Goal: Transaction & Acquisition: Purchase product/service

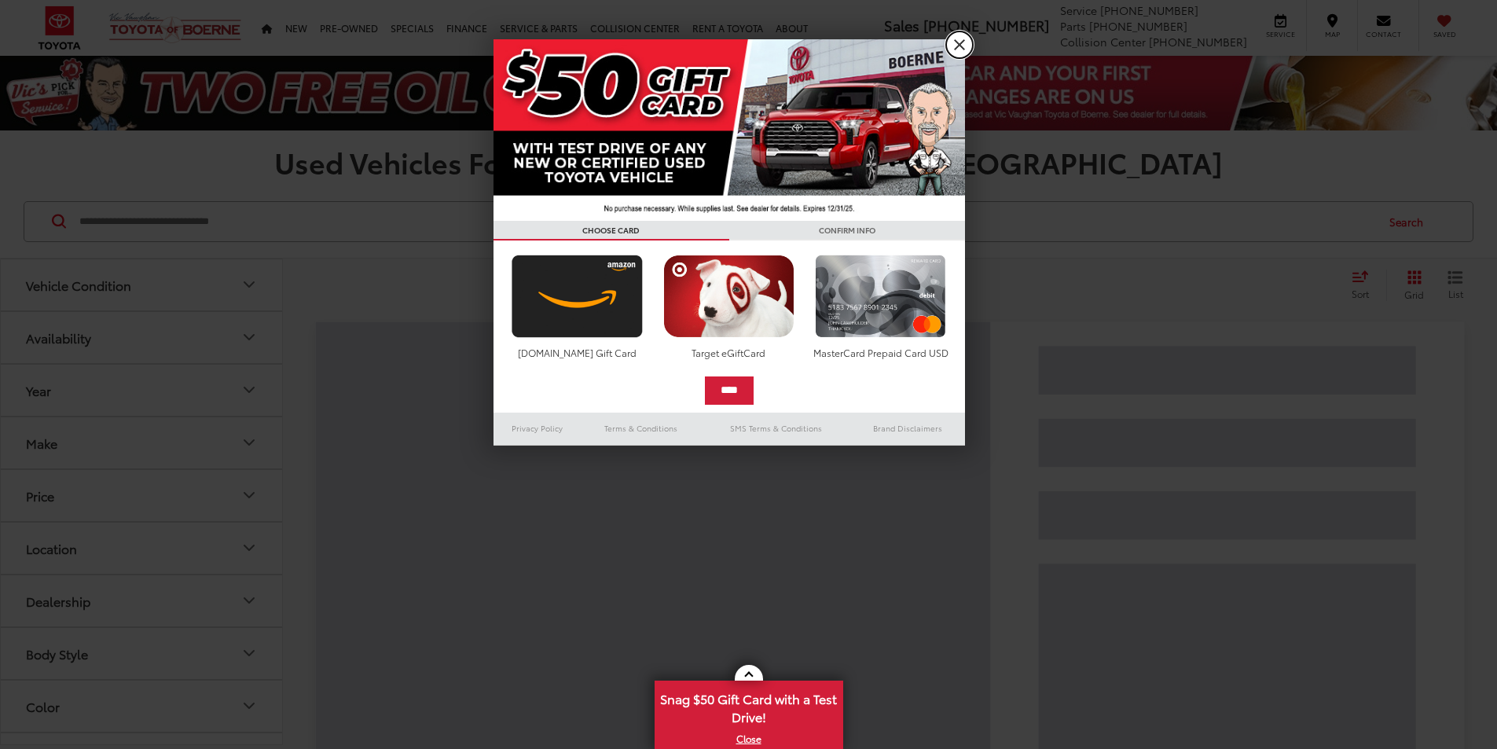
click at [956, 41] on link "X" at bounding box center [959, 44] width 27 height 27
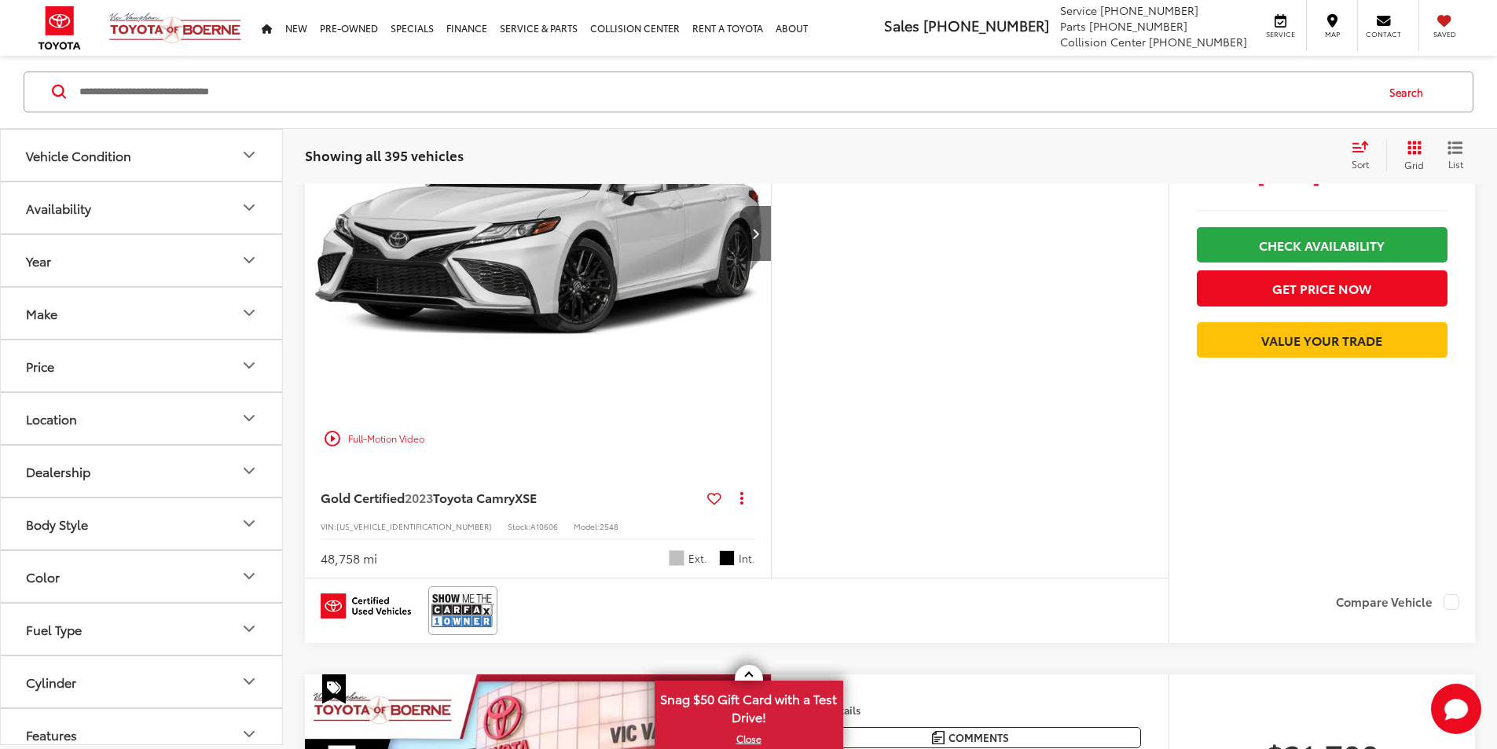
scroll to position [262, 0]
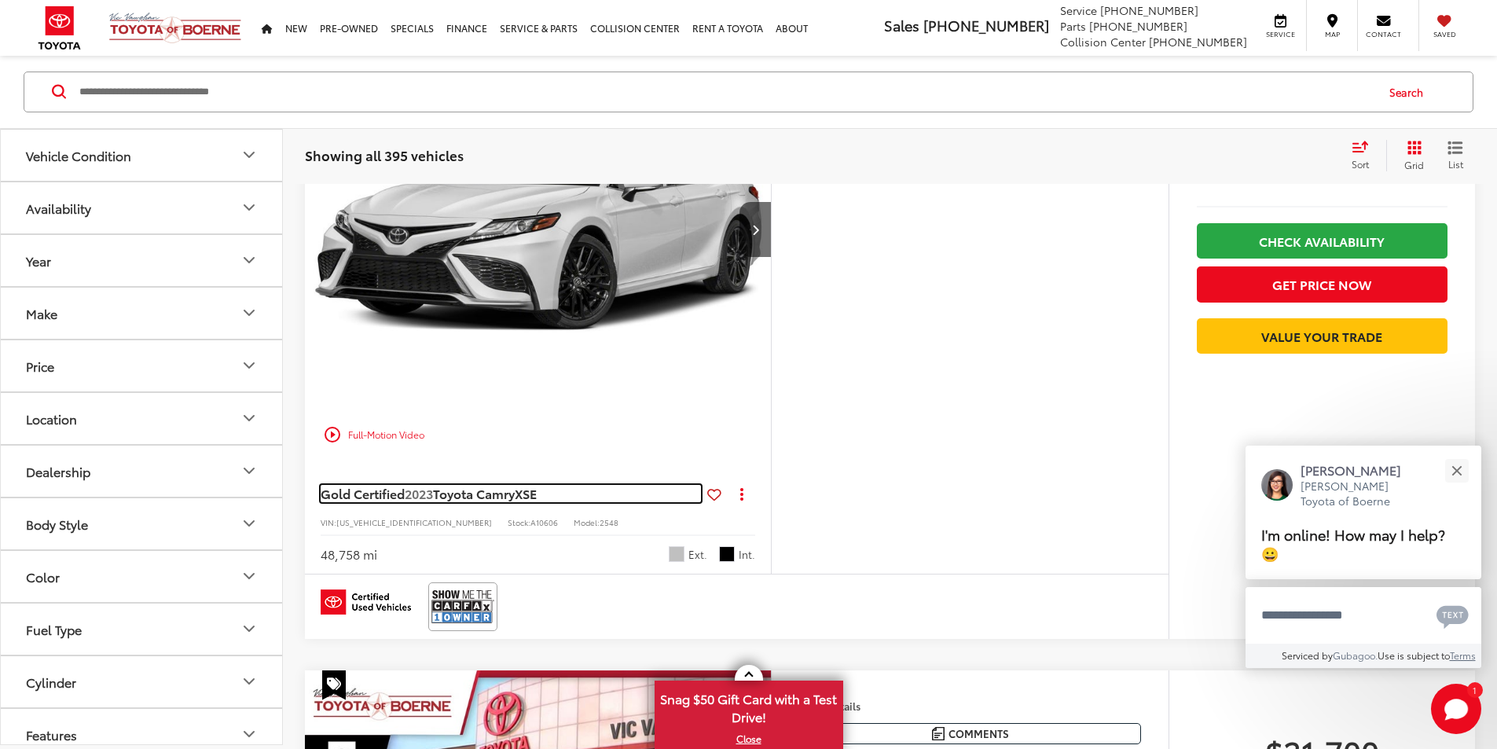
click at [501, 502] on span "Toyota Camry" at bounding box center [474, 493] width 82 height 18
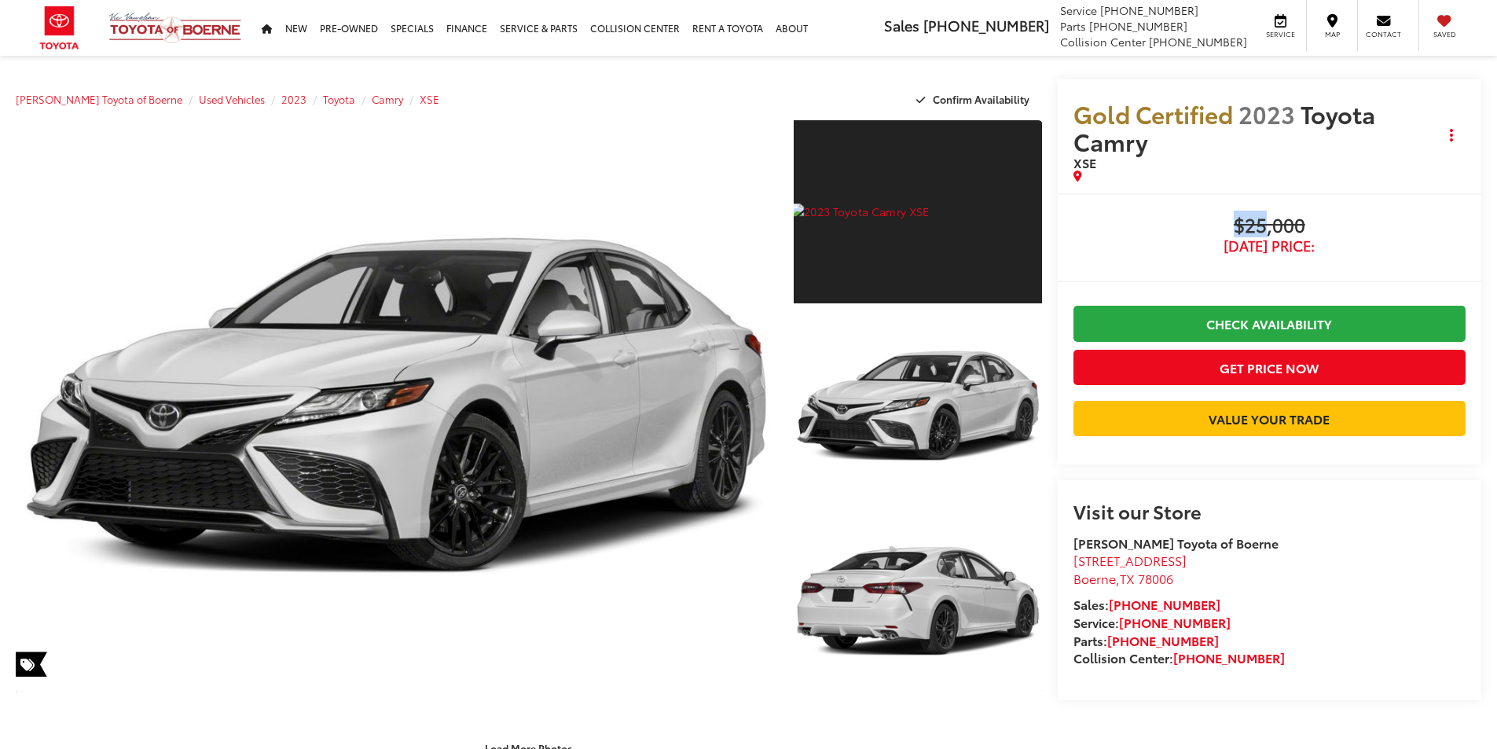
drag, startPoint x: 1268, startPoint y: 228, endPoint x: 1206, endPoint y: 231, distance: 62.2
click at [1207, 231] on span "$25,000" at bounding box center [1270, 227] width 392 height 24
click at [1201, 232] on span "$25,000" at bounding box center [1270, 227] width 392 height 24
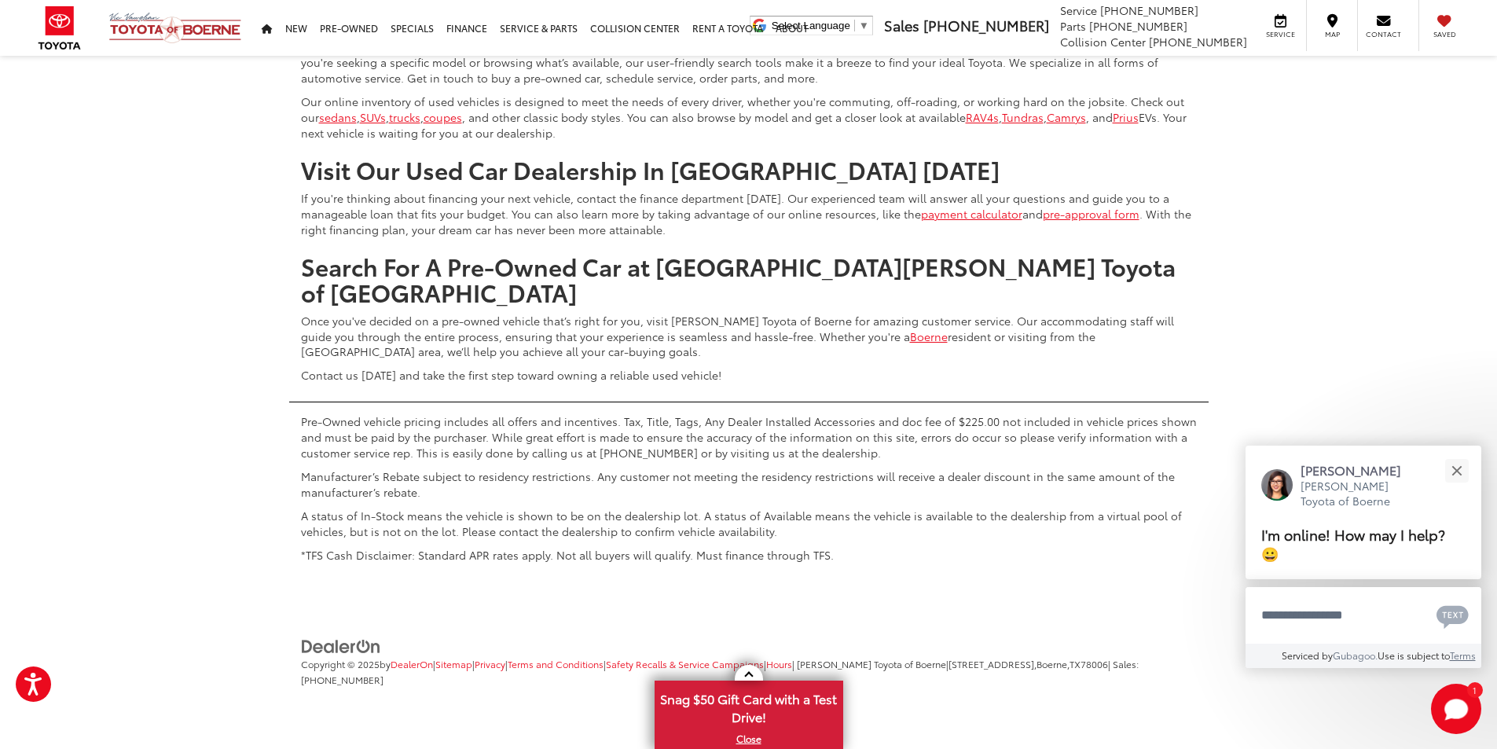
scroll to position [8537, 0]
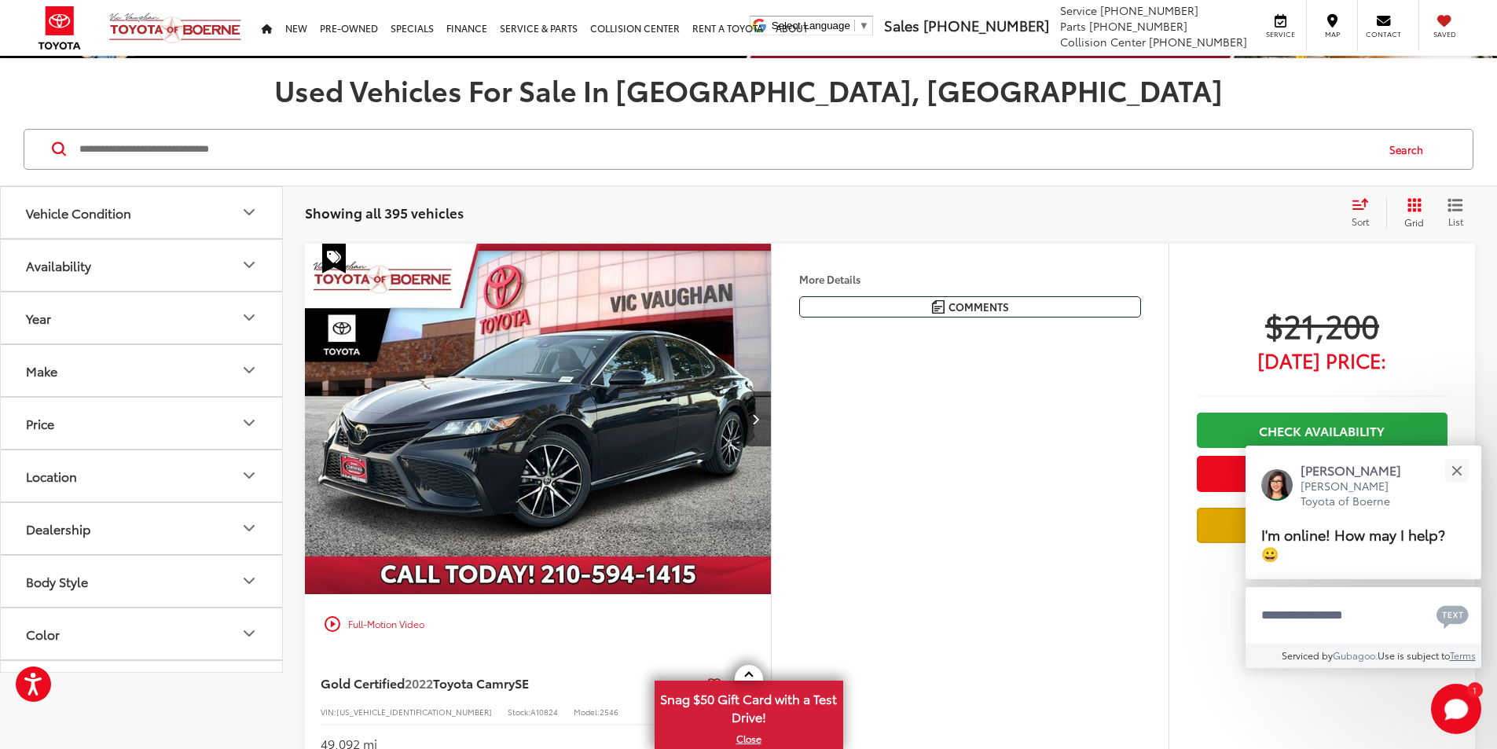
scroll to position [262, 0]
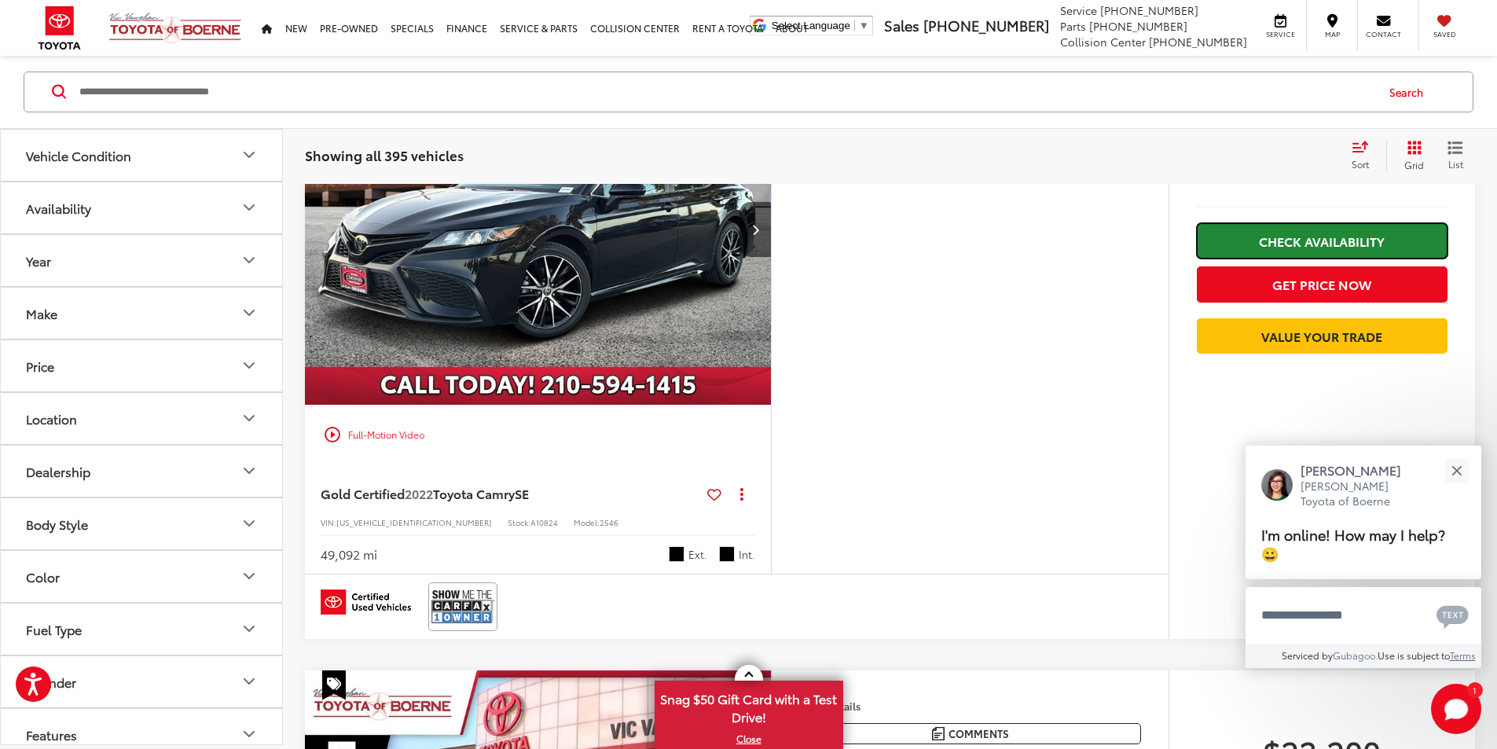
drag, startPoint x: 1335, startPoint y: 253, endPoint x: 1321, endPoint y: 243, distance: 17.5
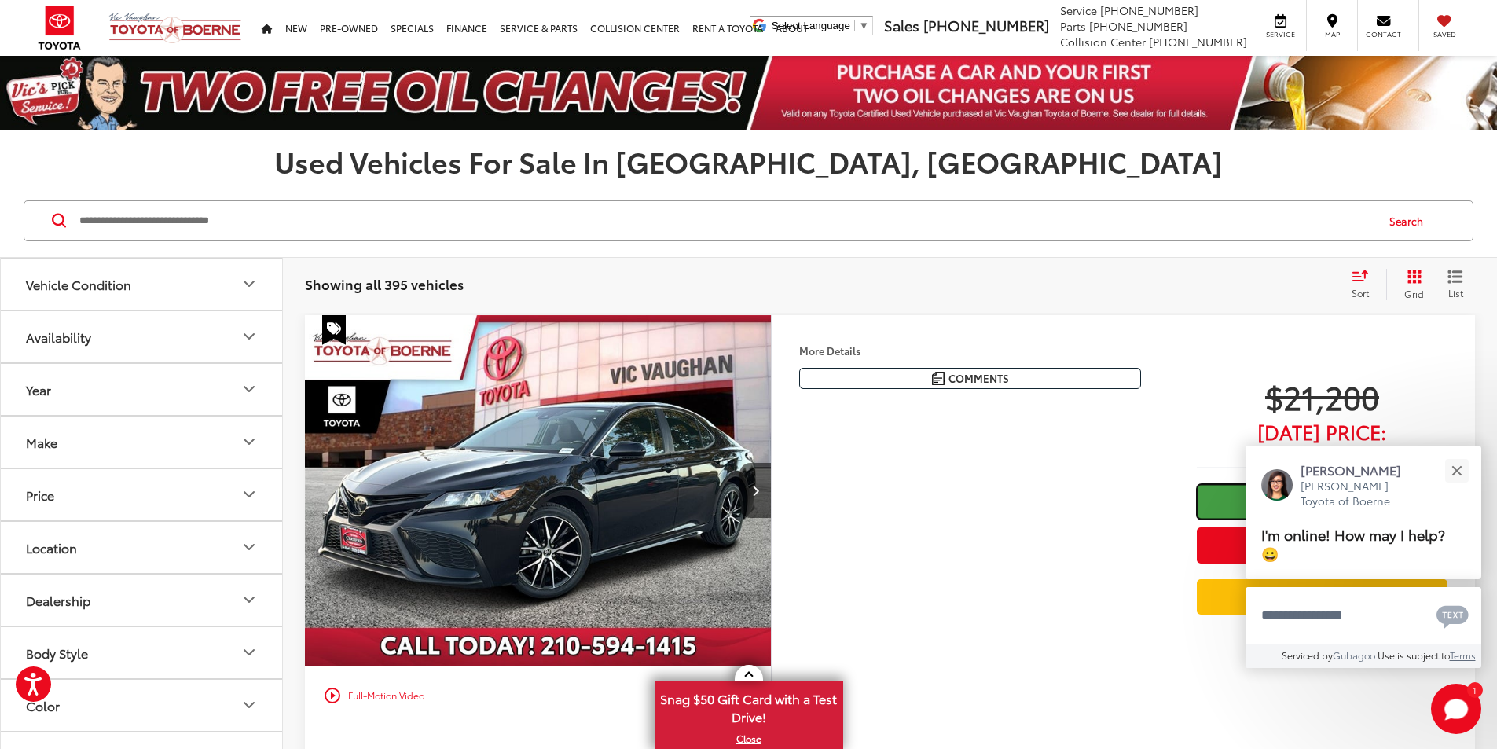
scroll to position [0, 0]
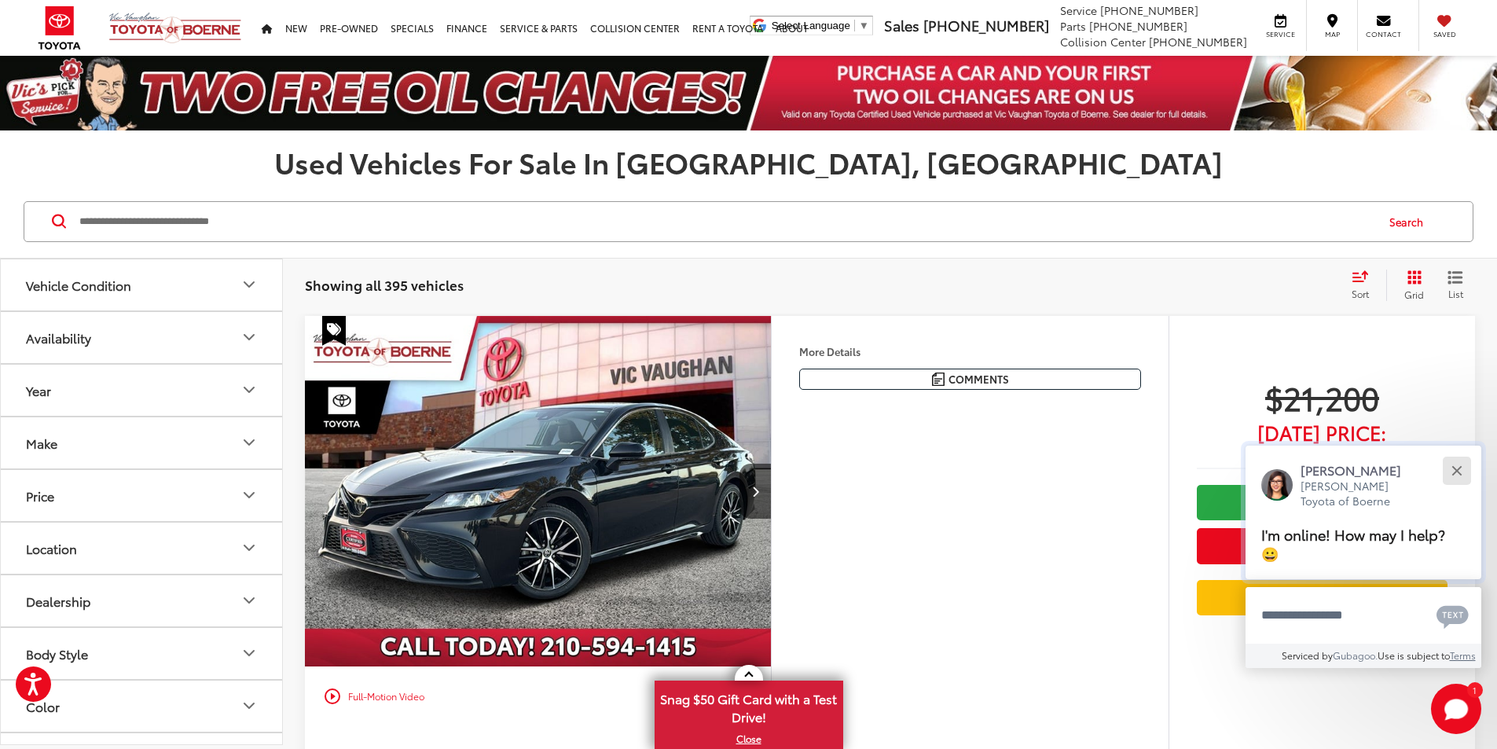
click at [1451, 475] on button "Close" at bounding box center [1457, 470] width 34 height 34
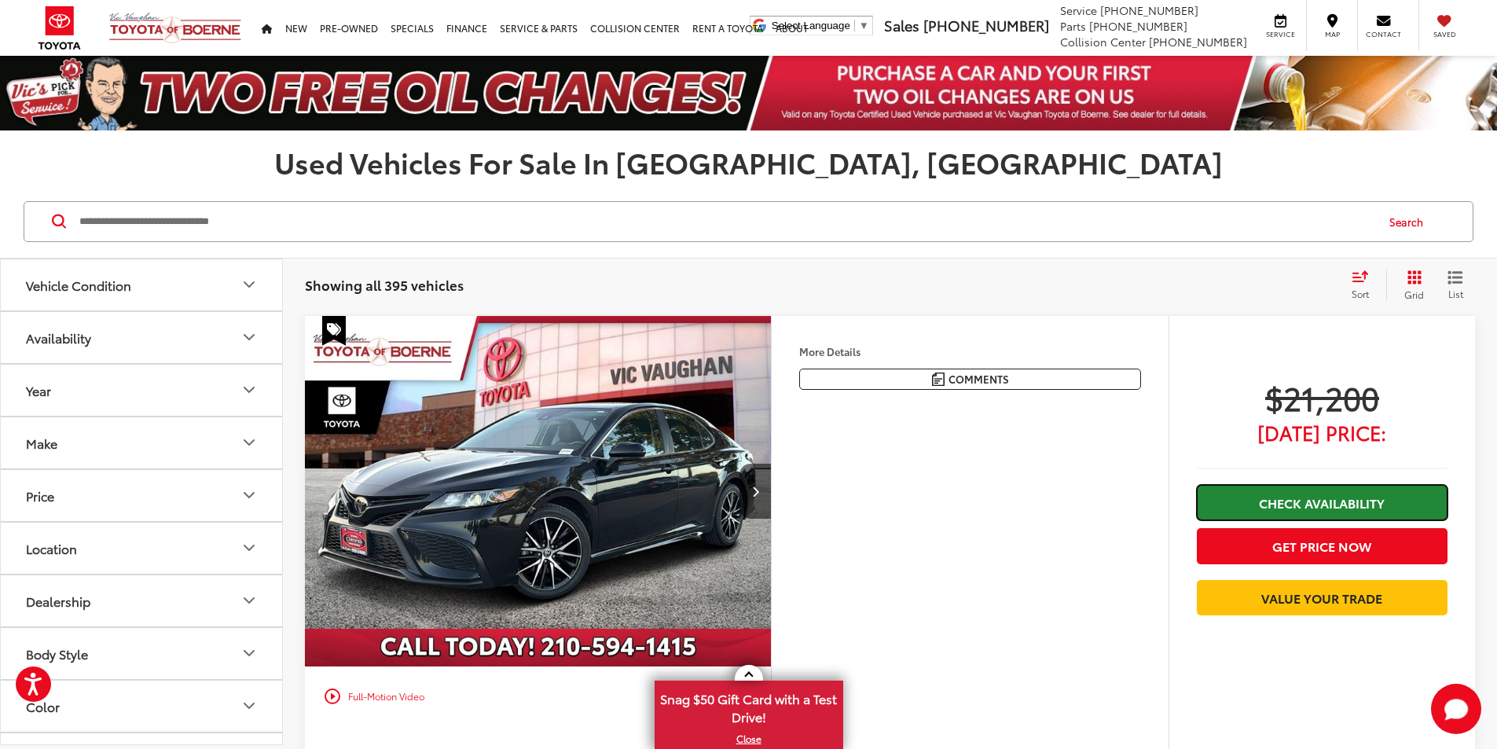
click at [1282, 487] on link "Check Availability" at bounding box center [1322, 502] width 251 height 35
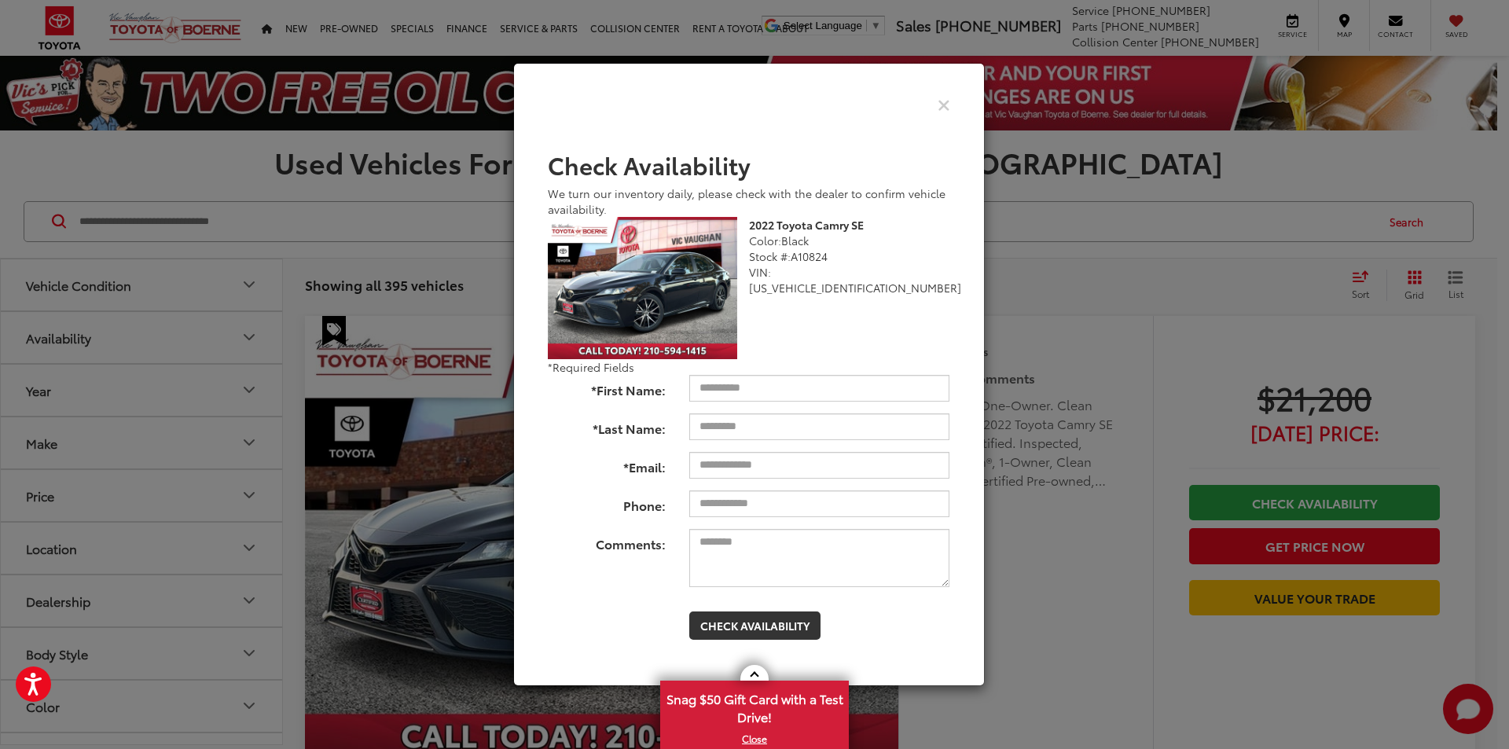
click at [824, 229] on b "2022 Toyota Camry SE" at bounding box center [806, 225] width 115 height 16
click at [940, 110] on icon "Close" at bounding box center [944, 104] width 13 height 17
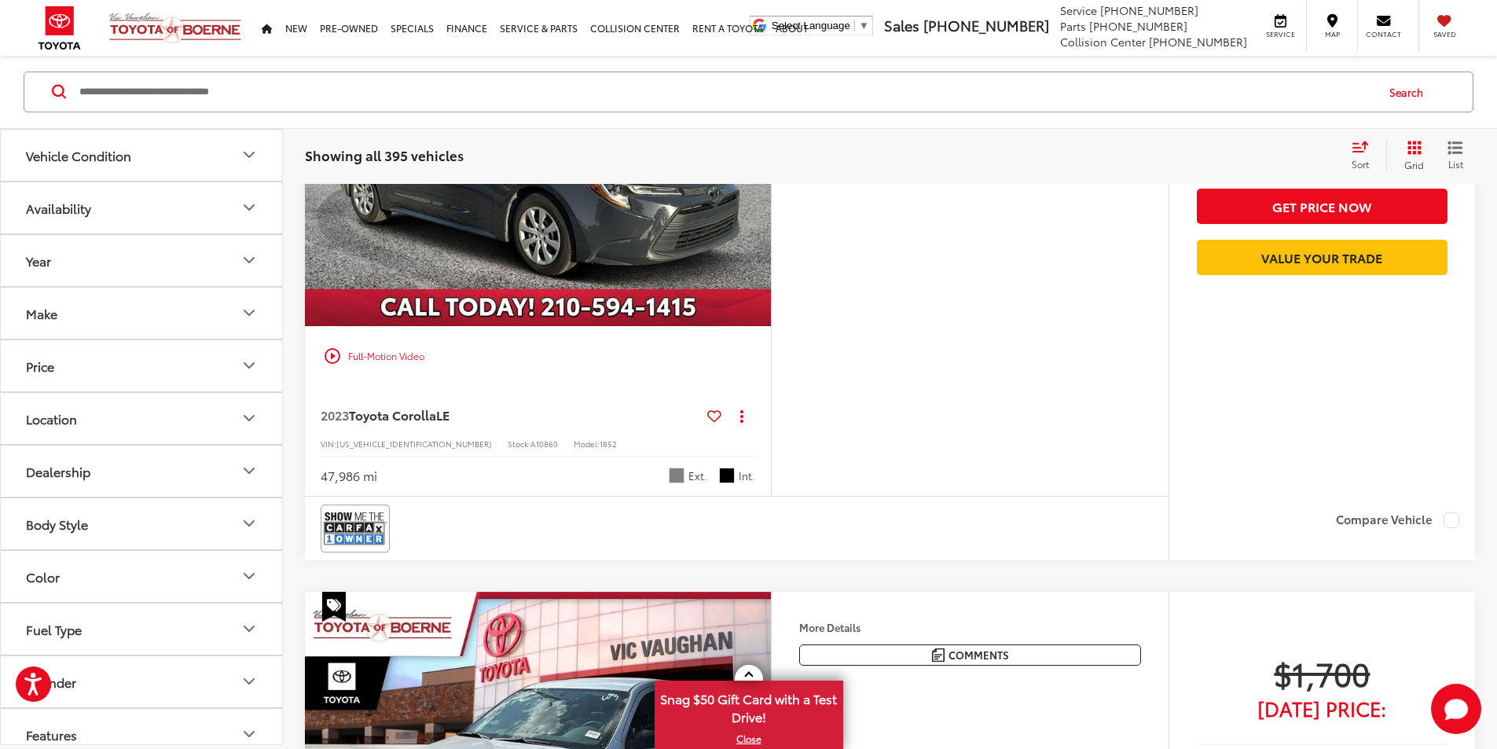
scroll to position [2227, 0]
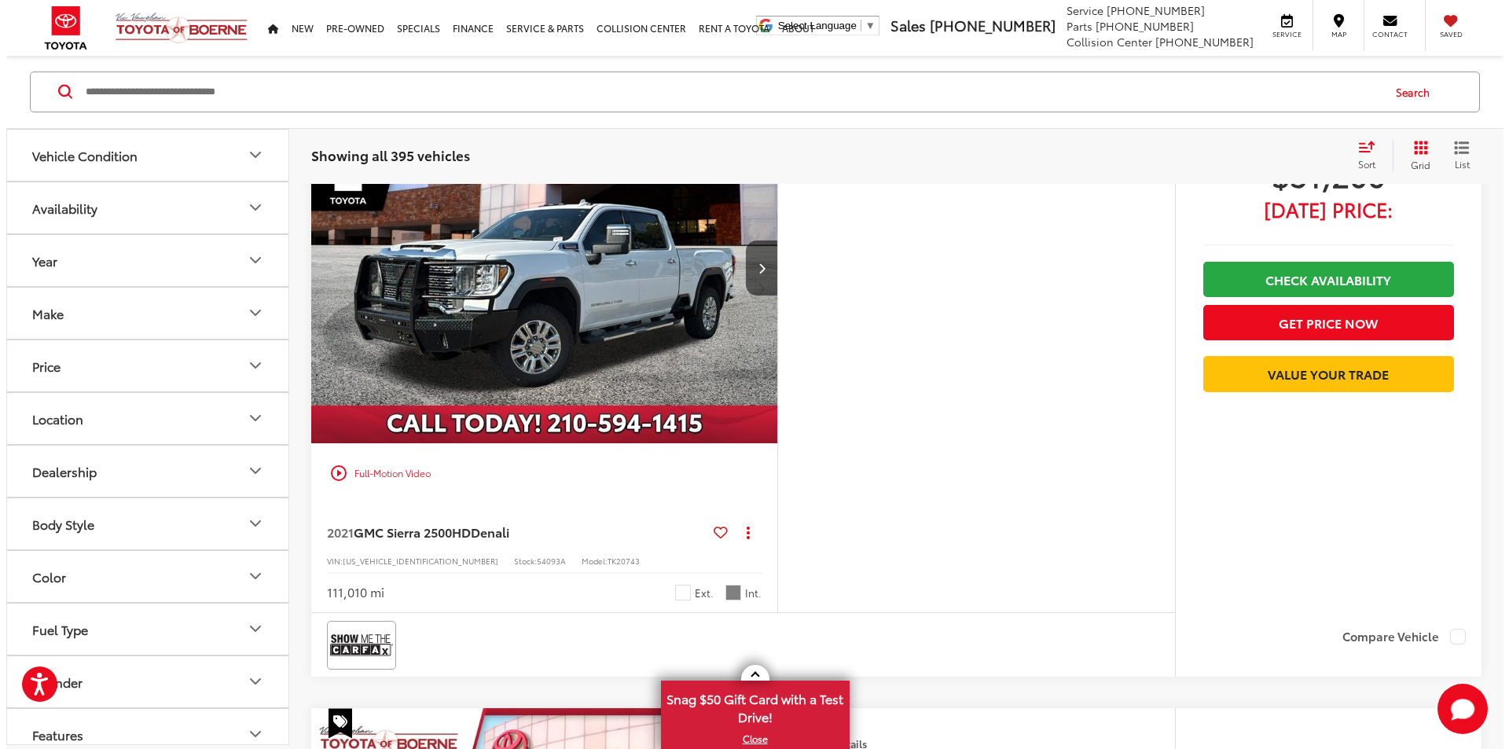
scroll to position [5107, 0]
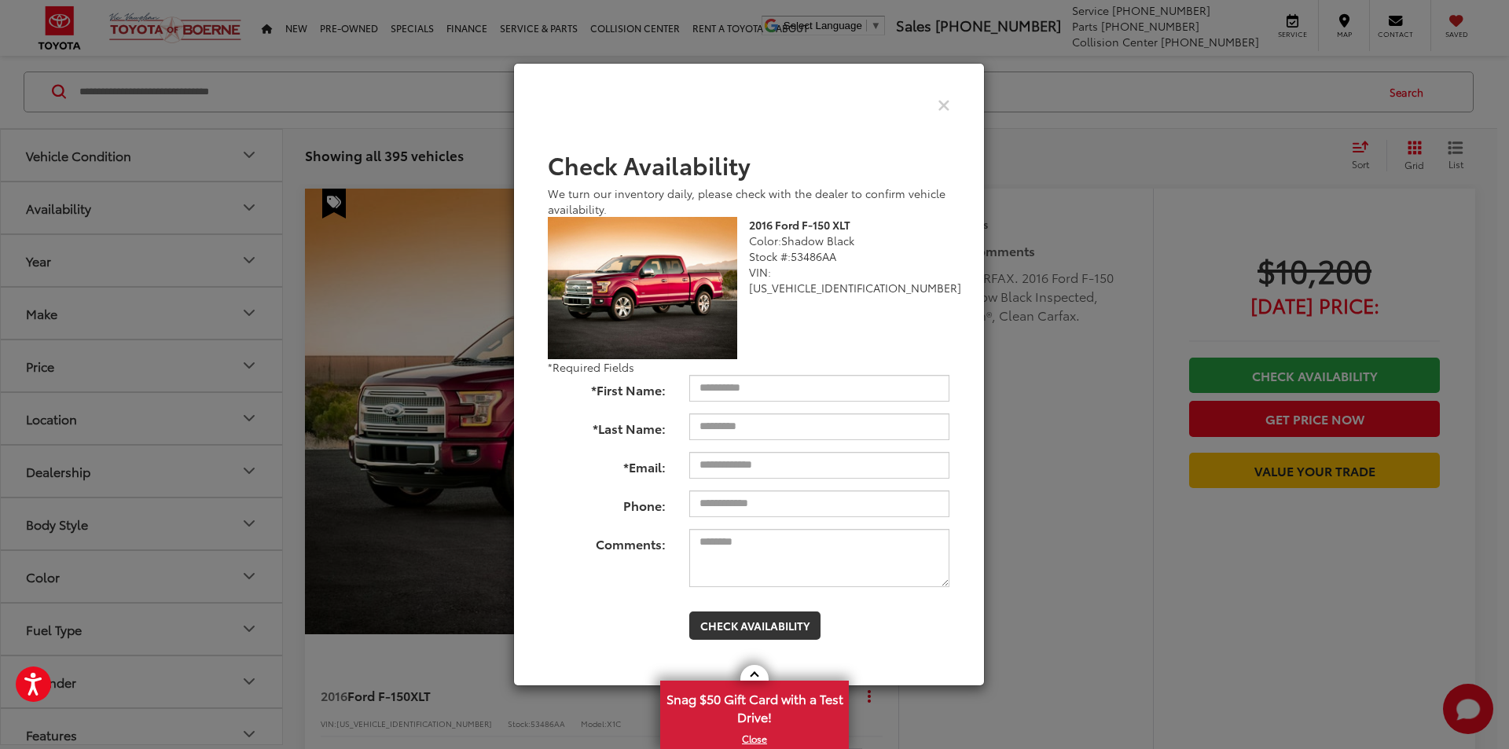
click at [951, 102] on div "Check Pricing and Availability" at bounding box center [749, 105] width 426 height 39
click at [929, 97] on div "Check Pricing and Availability" at bounding box center [749, 105] width 426 height 39
click at [944, 106] on icon "Close" at bounding box center [944, 104] width 13 height 17
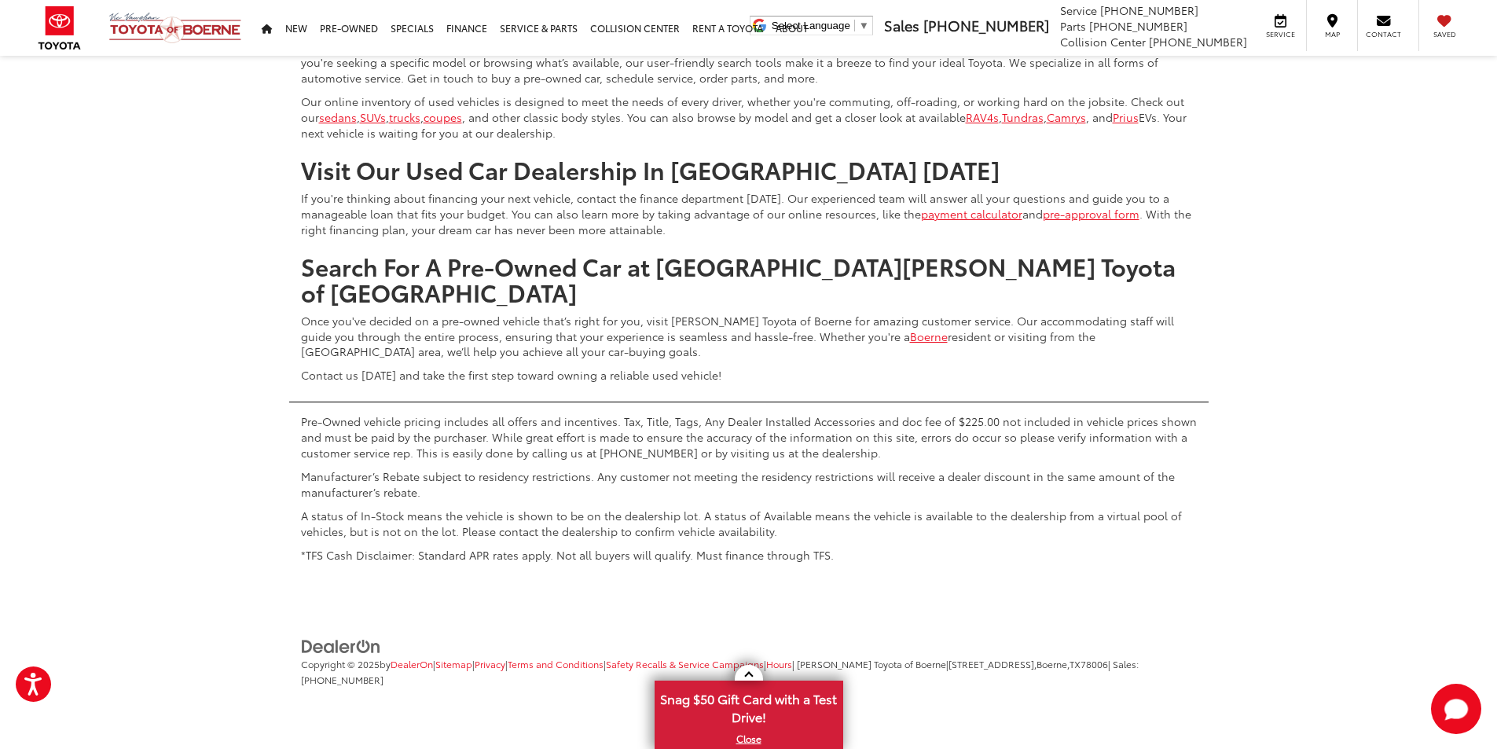
scroll to position [8644, 0]
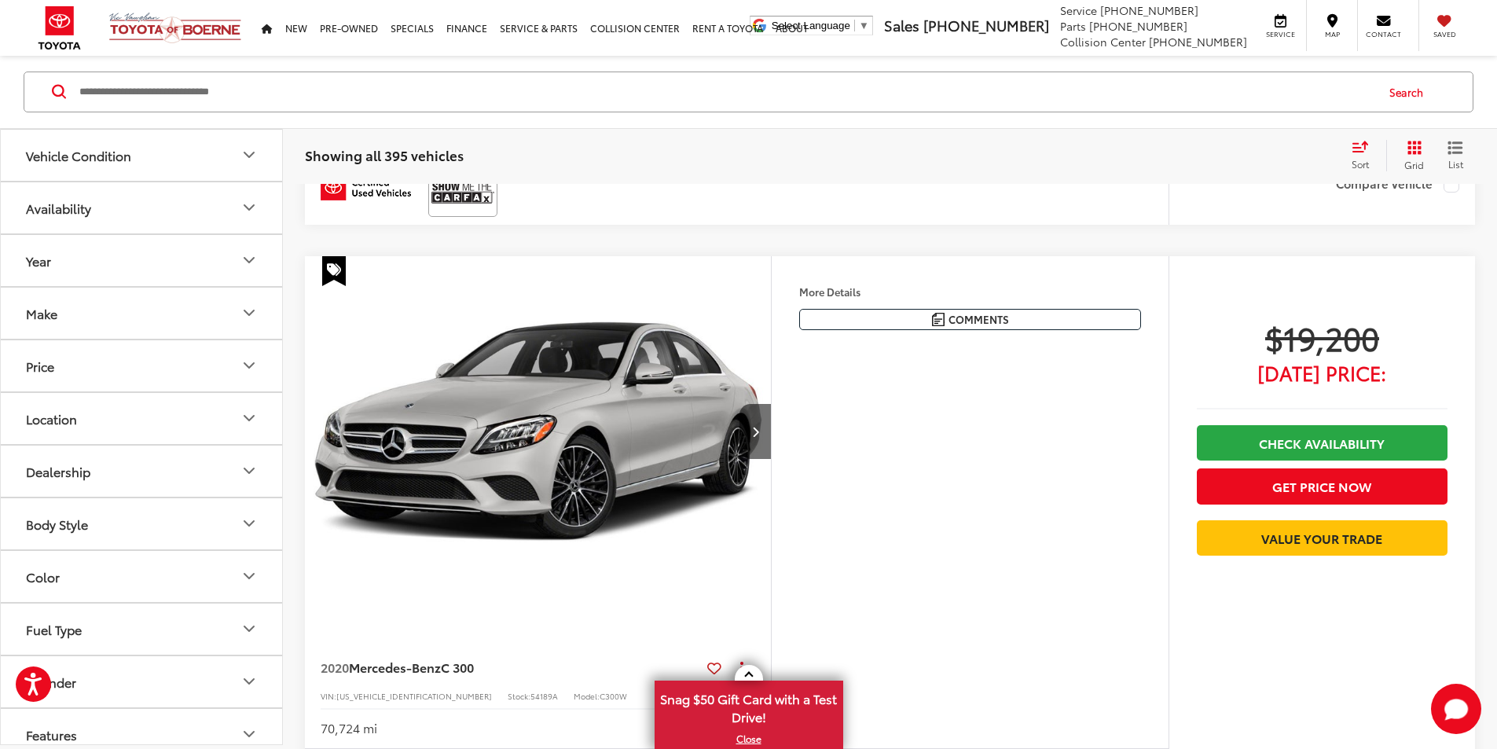
scroll to position [6286, 0]
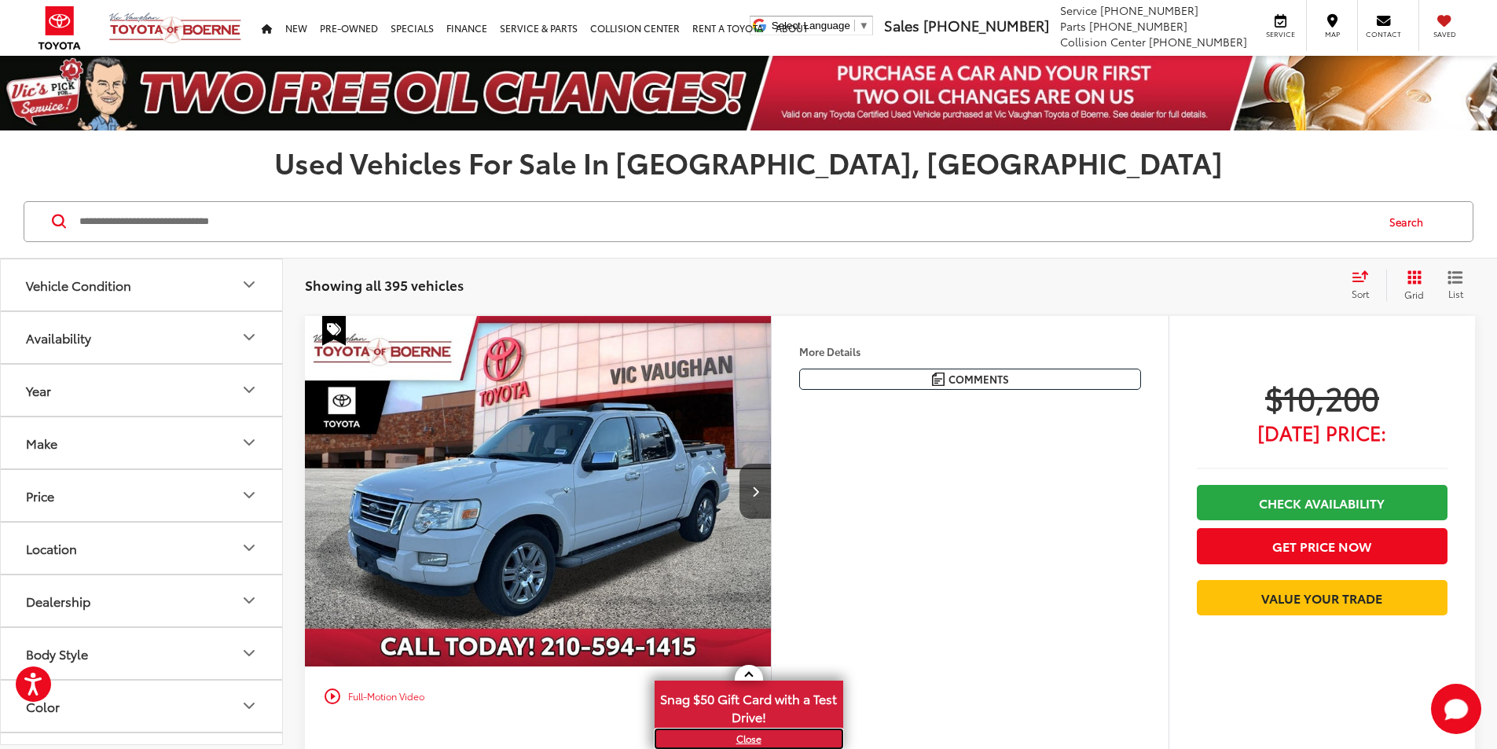
click at [742, 736] on link "X" at bounding box center [748, 738] width 185 height 17
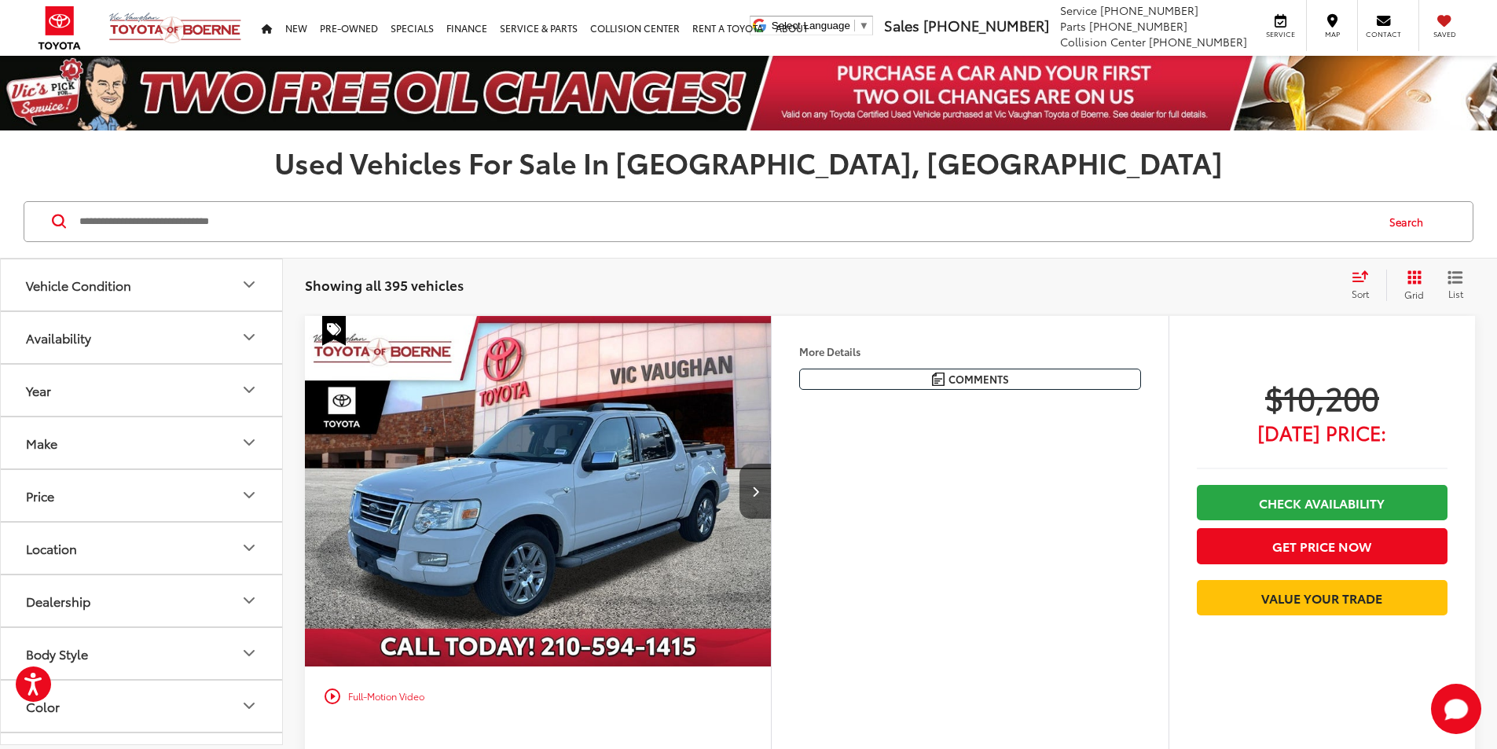
click at [1055, 415] on div "More Details Comments Dealer Comments 2008 Ford Explorer Sport Trac Limited Whi…" at bounding box center [970, 365] width 397 height 99
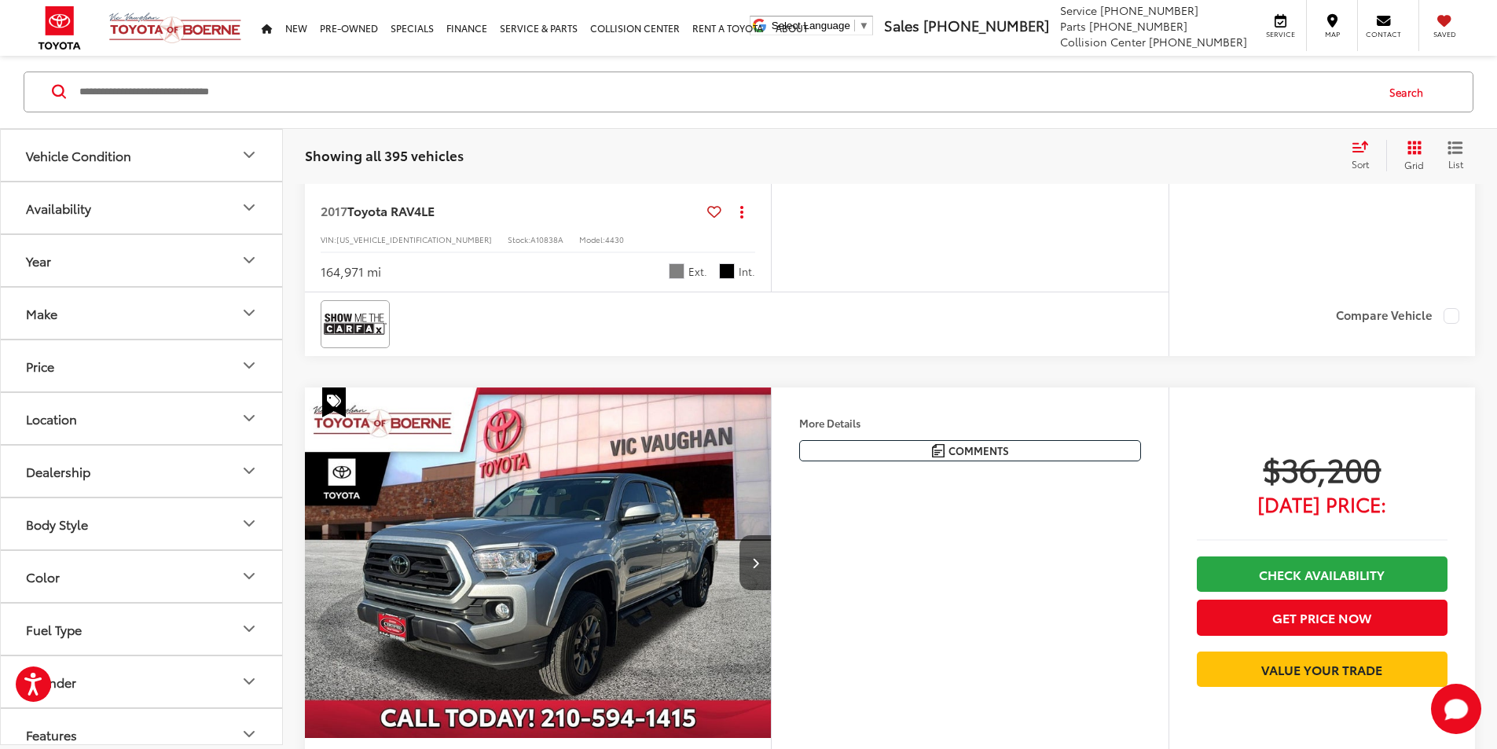
scroll to position [4191, 0]
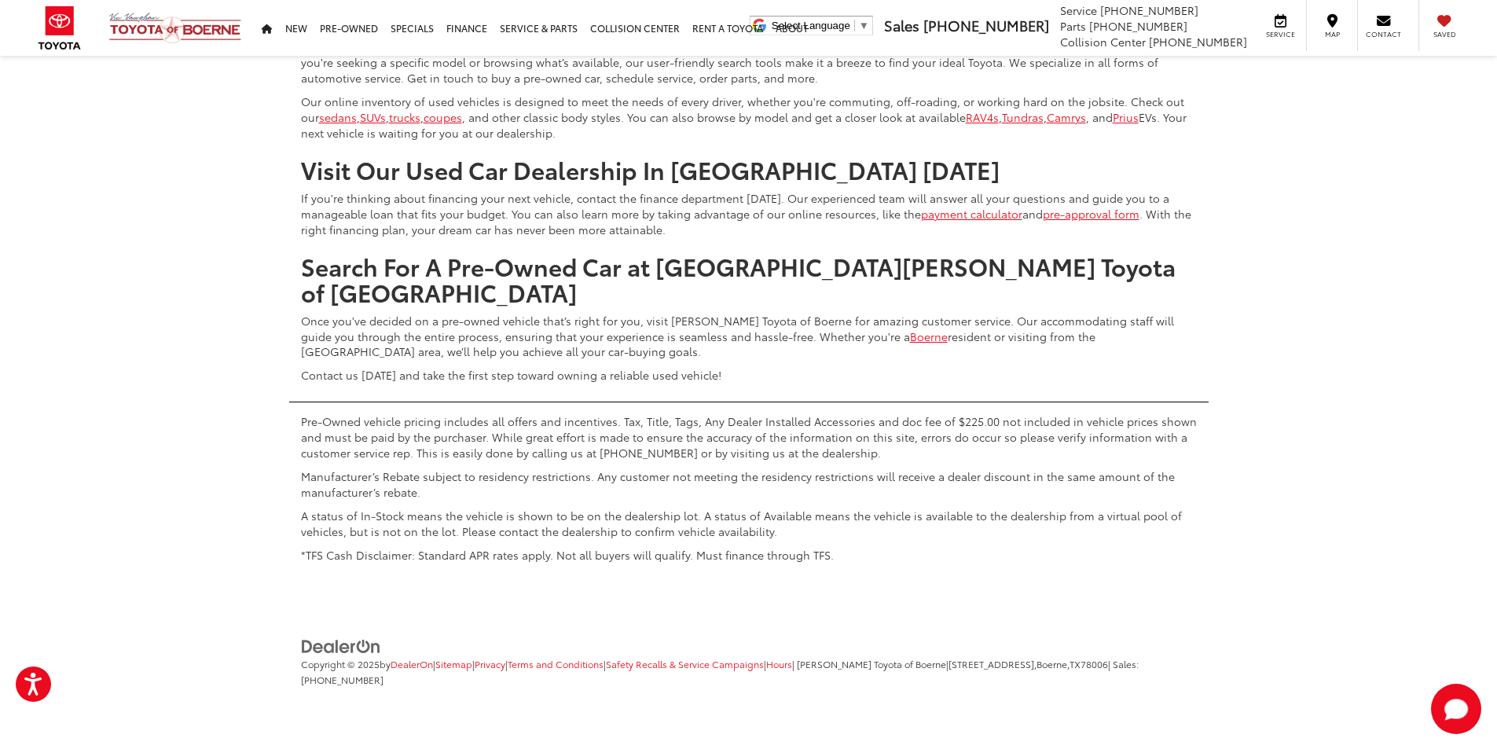
scroll to position [8383, 0]
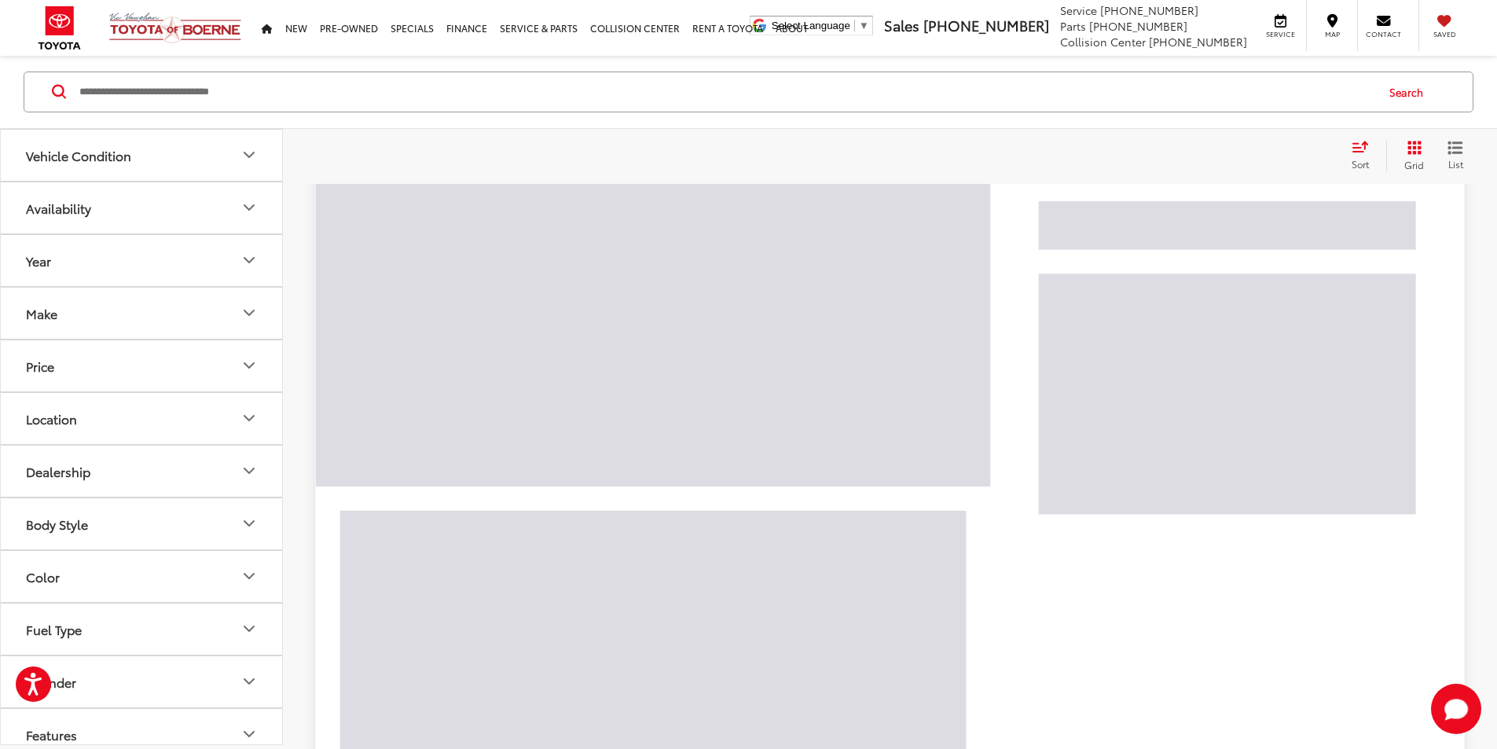
scroll to position [130, 0]
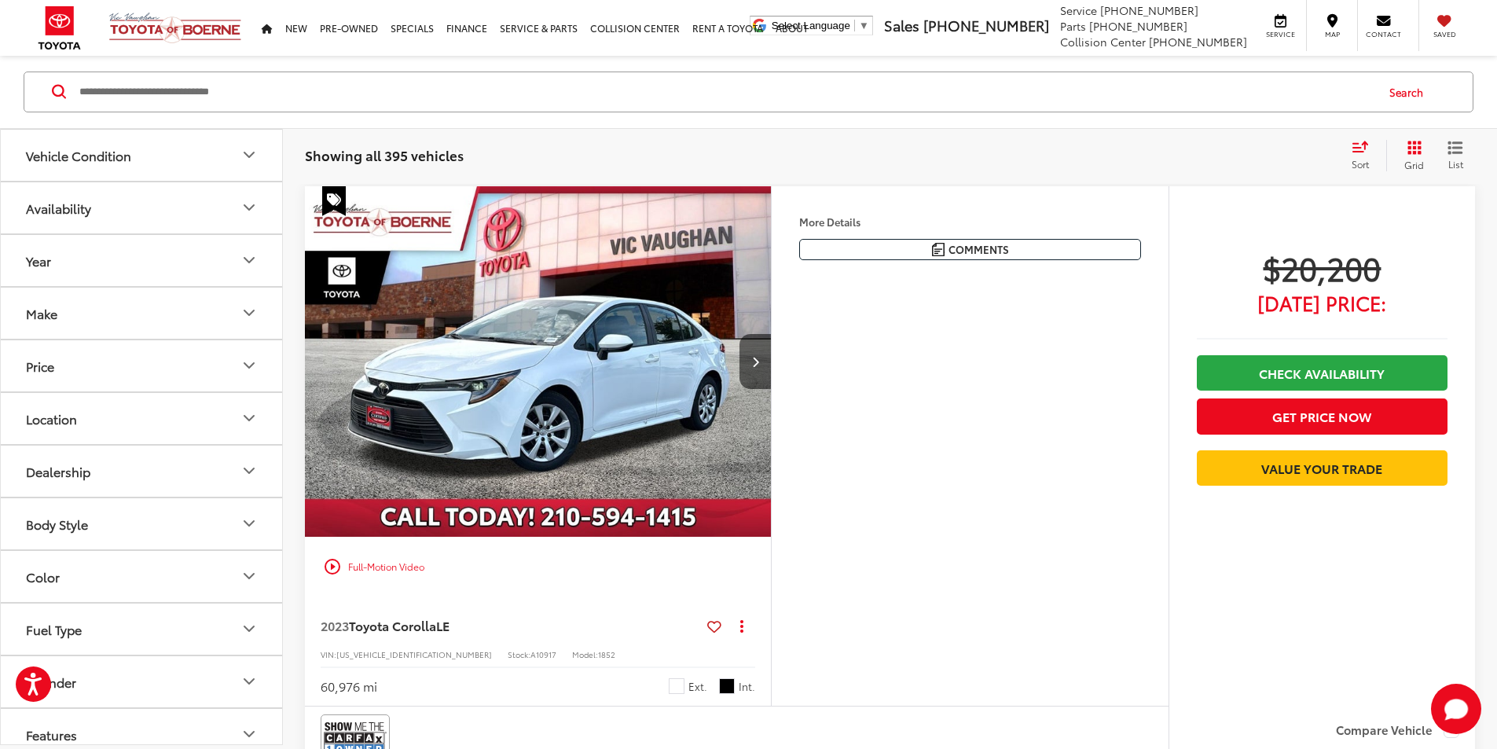
click at [229, 362] on button "Price" at bounding box center [142, 365] width 283 height 51
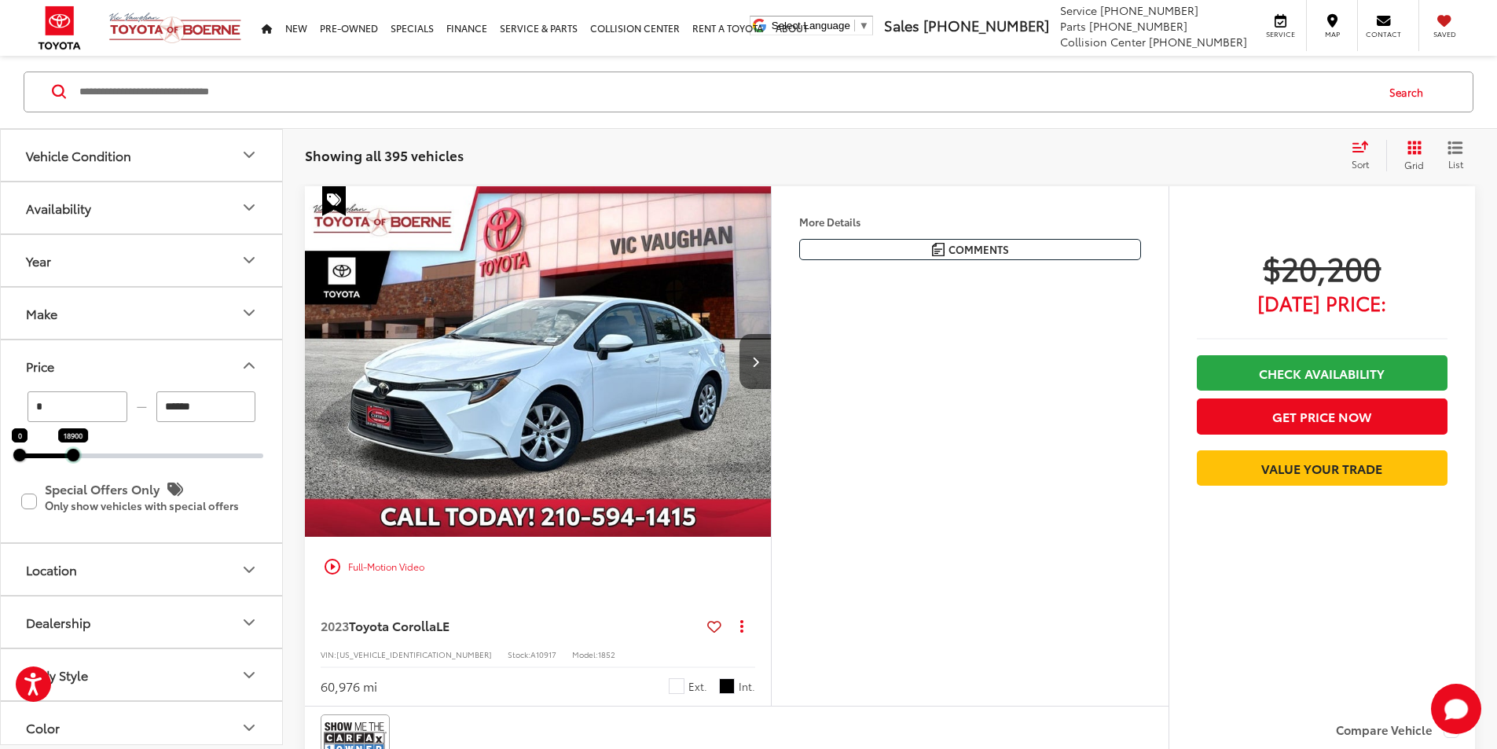
drag, startPoint x: 261, startPoint y: 457, endPoint x: 71, endPoint y: 473, distance: 190.8
click at [71, 473] on div "* — ****** 0 18900 Special Offers Only Only show vehicles with special offers" at bounding box center [141, 466] width 281 height 151
type input "******"
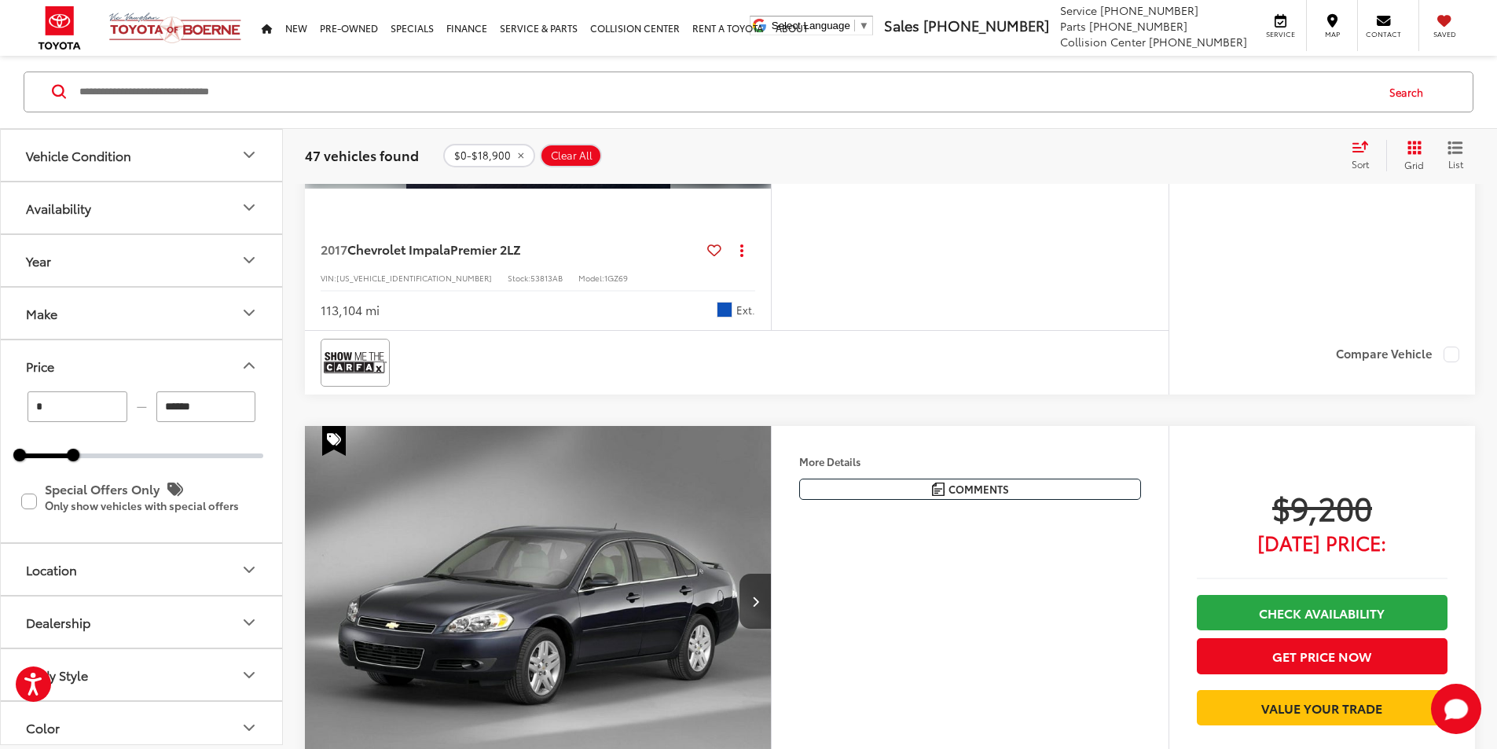
scroll to position [1440, 0]
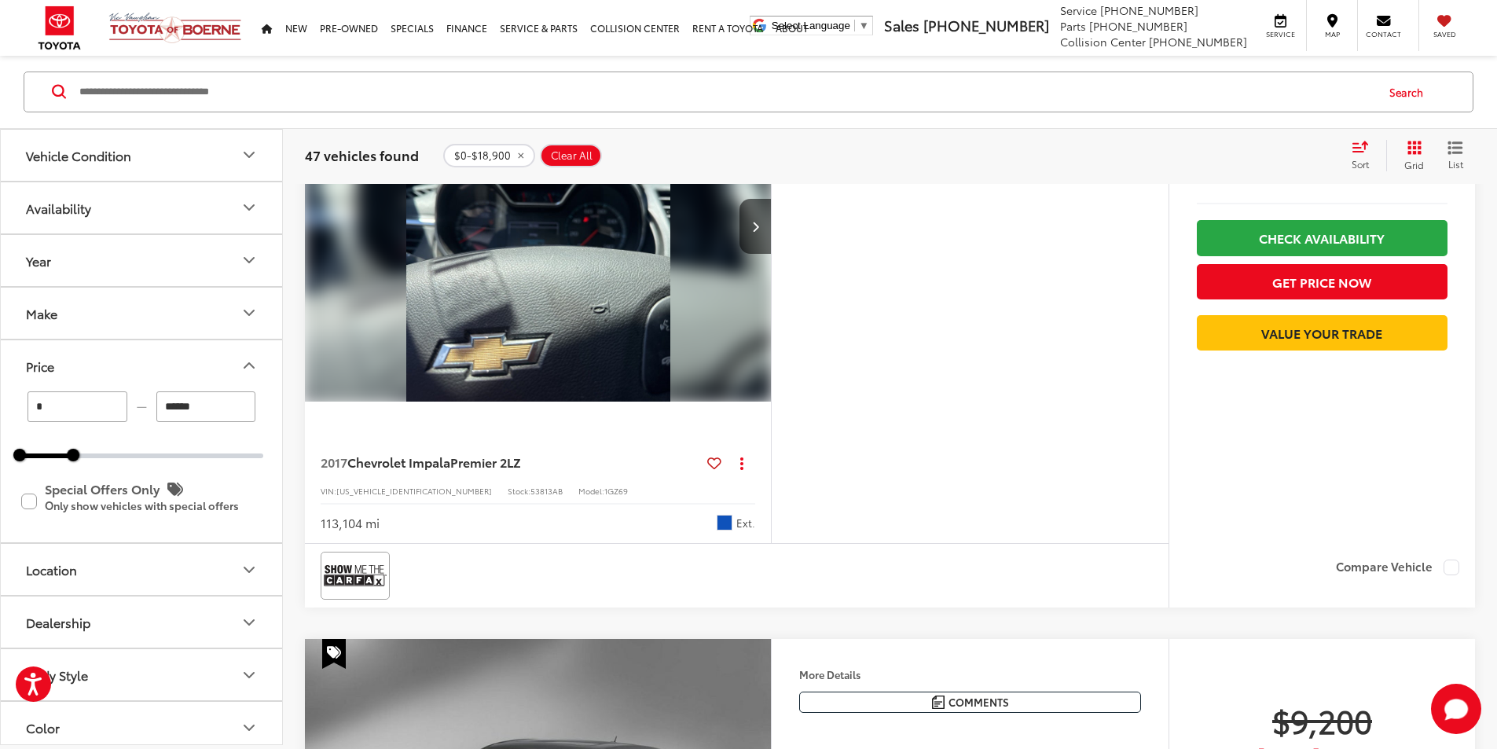
click at [773, 402] on img "2017 Chevrolet Impala Premier 2LZ 0" at bounding box center [538, 226] width 468 height 351
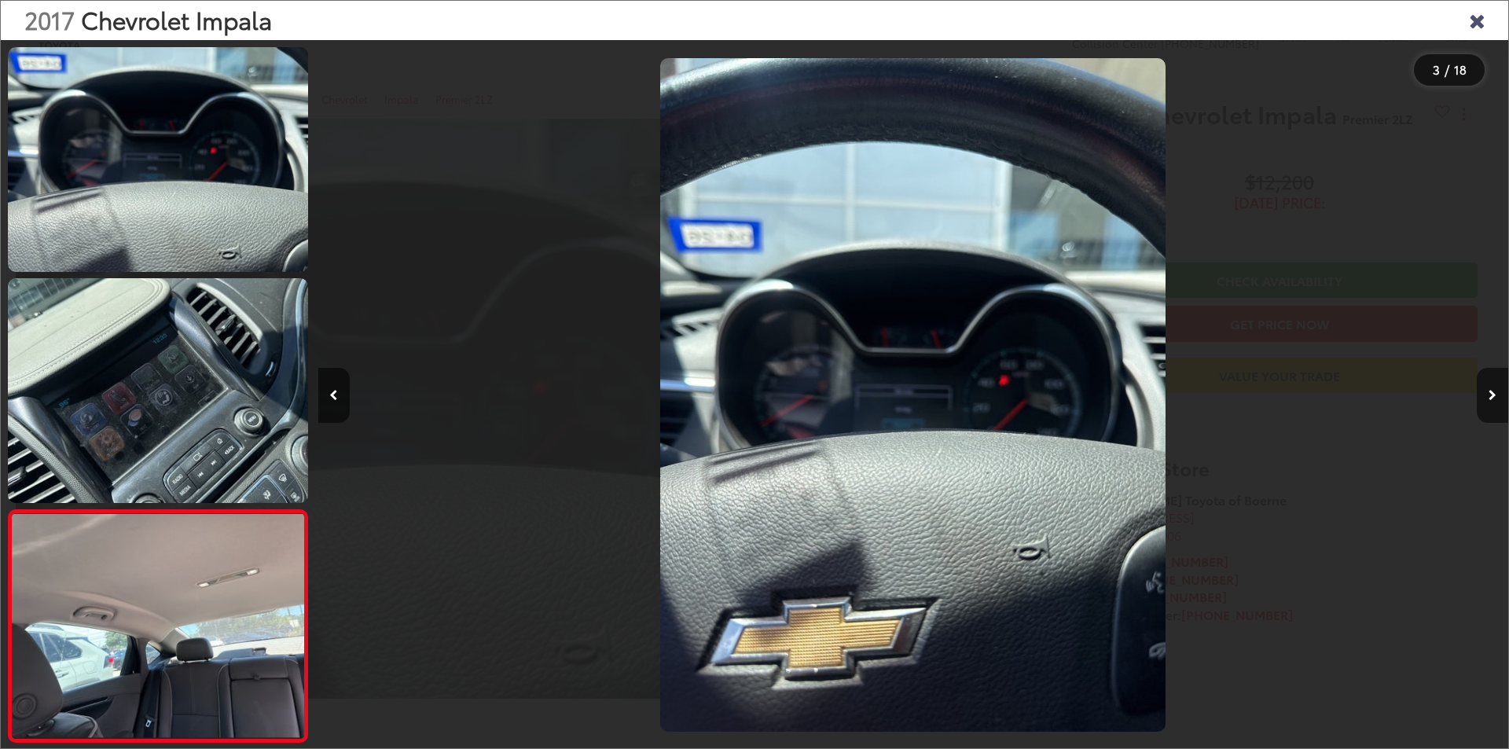
scroll to position [277, 0]
click at [862, 402] on div at bounding box center [913, 395] width 1190 height 674
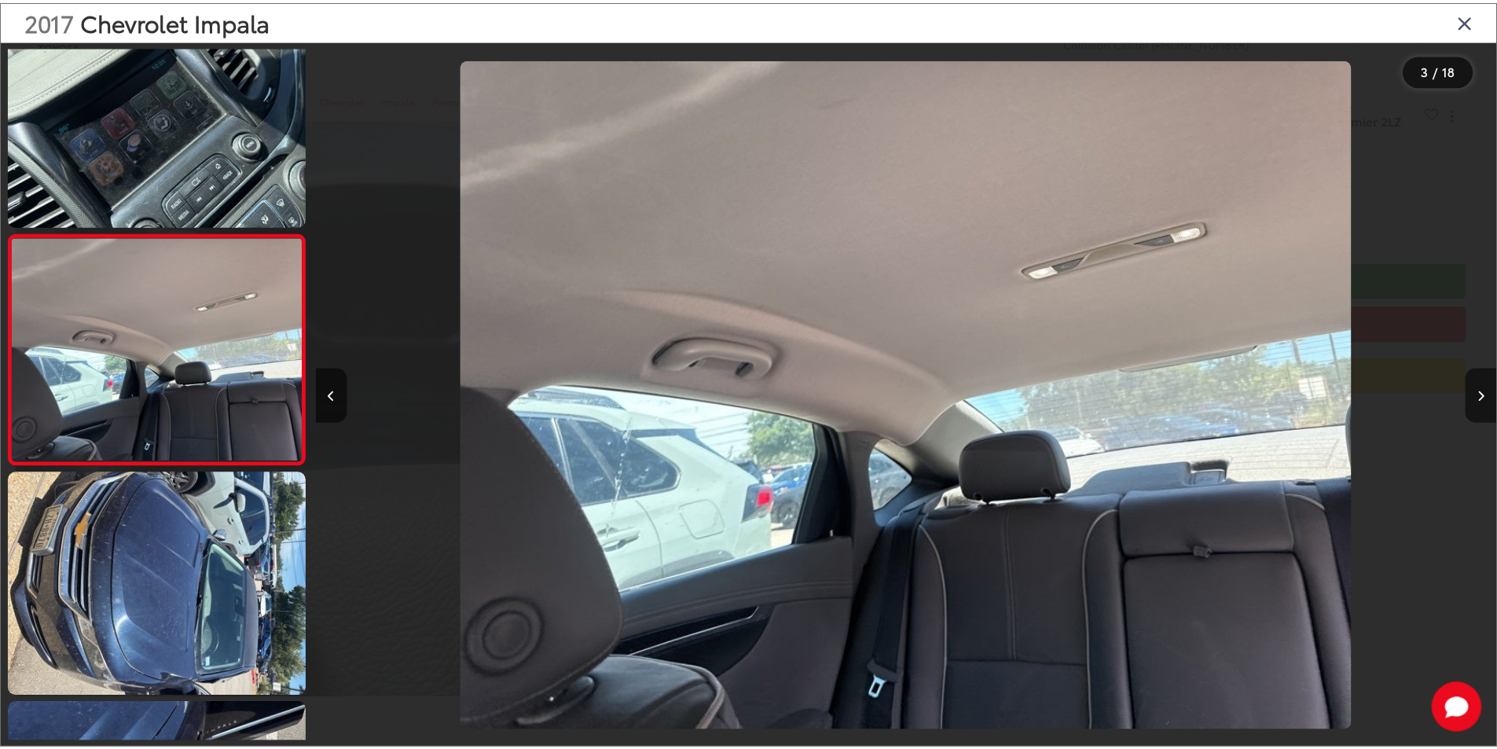
scroll to position [0, 0]
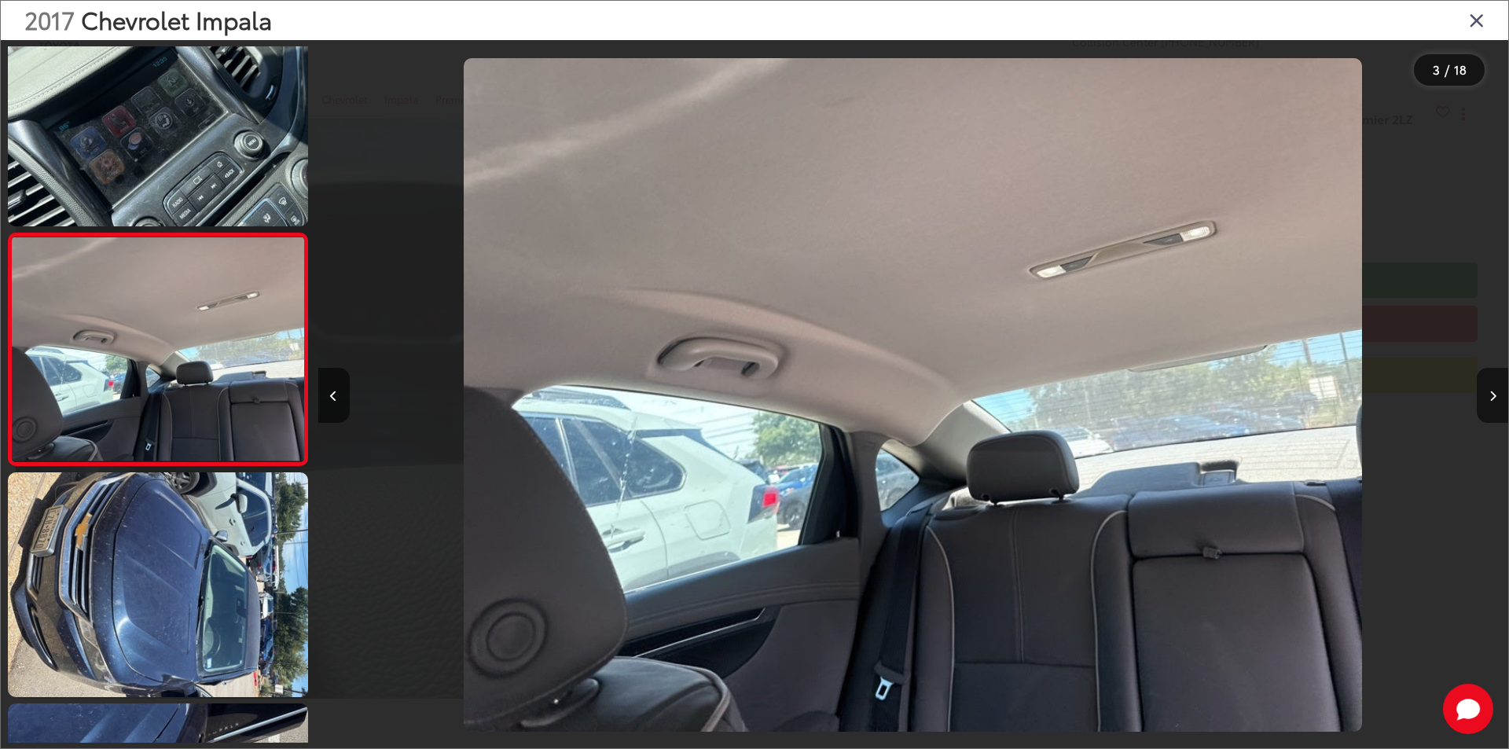
click at [1489, 31] on div "2017 Chevrolet Impala" at bounding box center [754, 20] width 1507 height 39
click at [1478, 20] on icon "Close gallery" at bounding box center [1477, 19] width 16 height 20
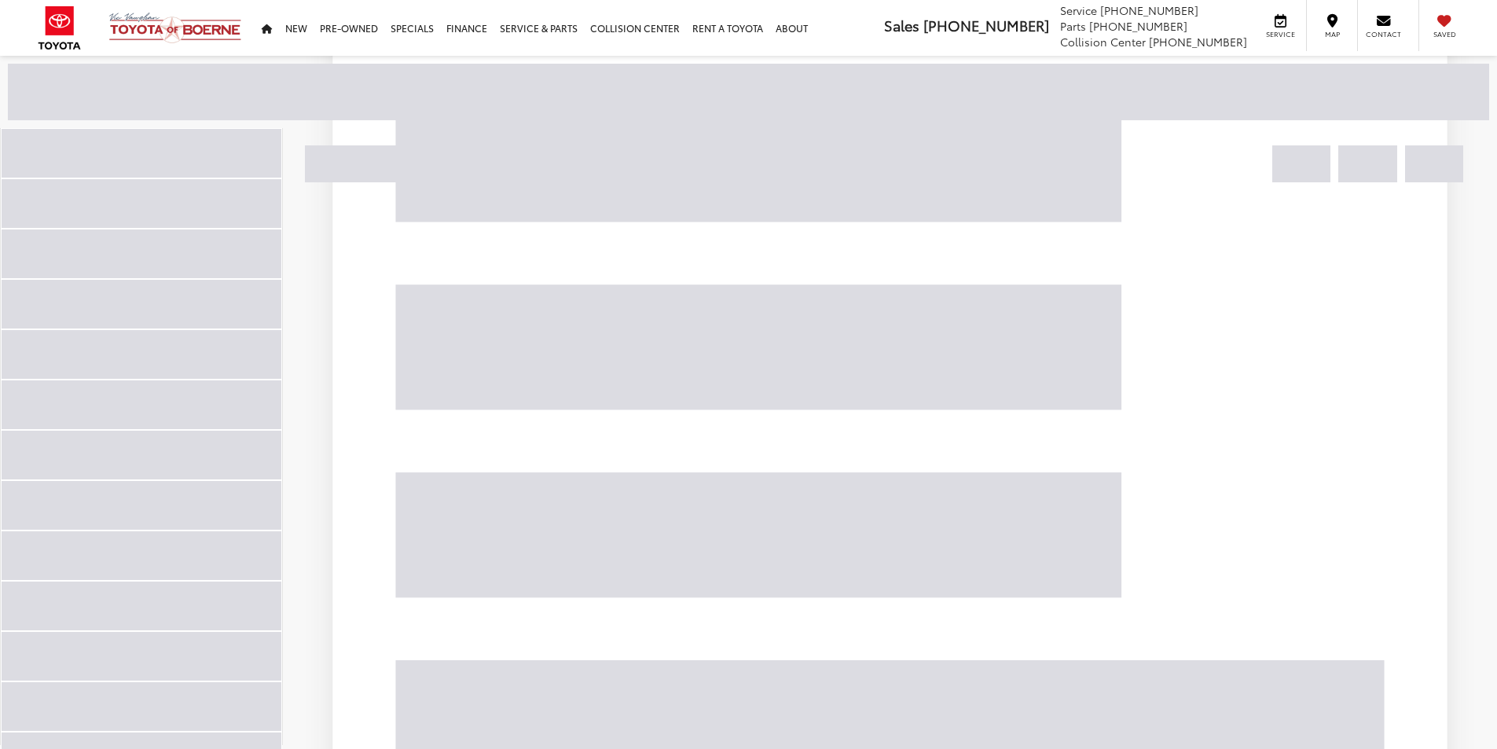
scroll to position [1314, 0]
